Goal: Task Accomplishment & Management: Use online tool/utility

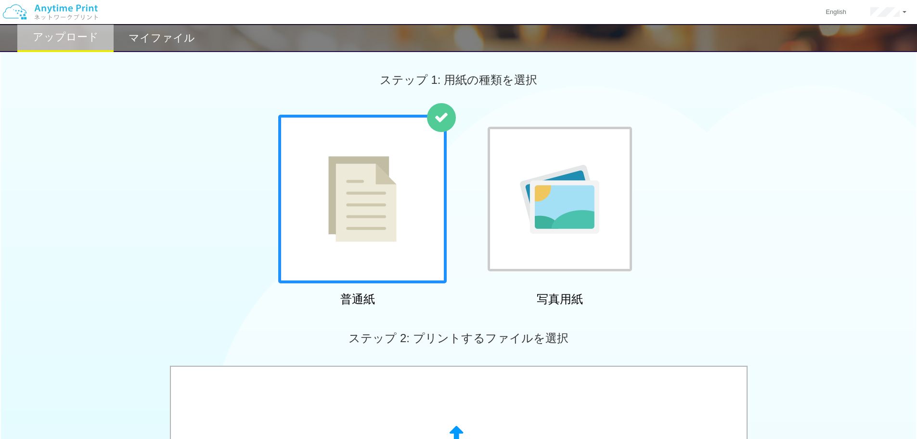
click at [55, 13] on img at bounding box center [50, 12] width 103 height 34
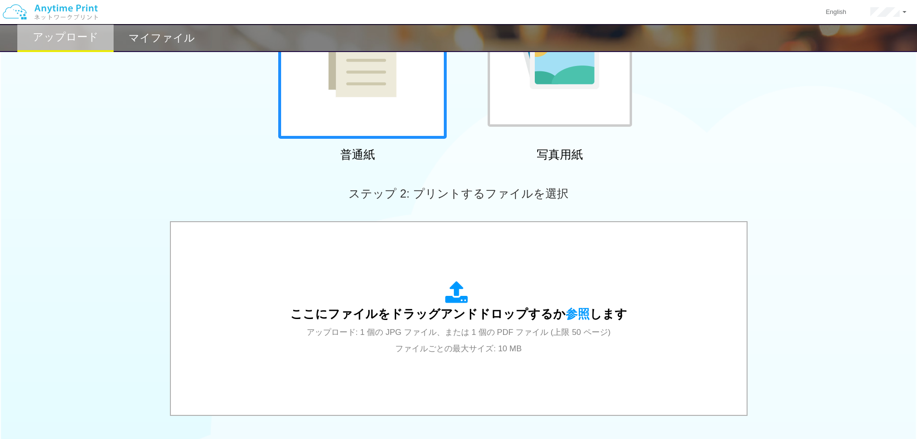
scroll to position [294, 0]
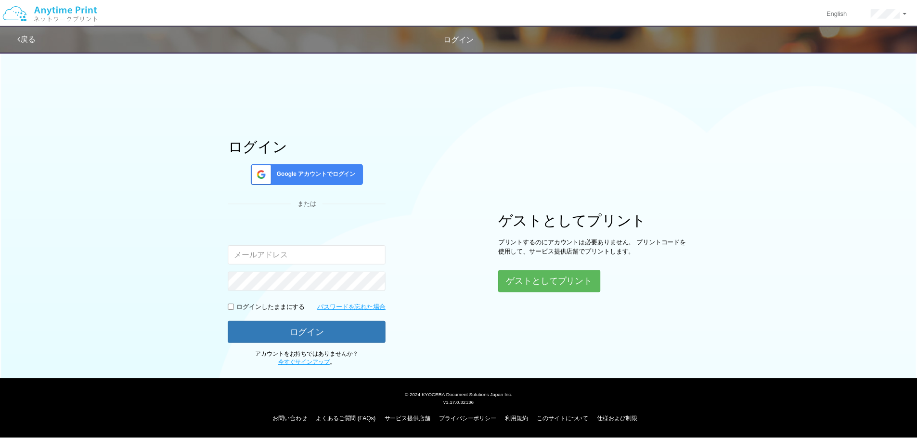
scroll to position [96, 0]
